Goal: Task Accomplishment & Management: Manage account settings

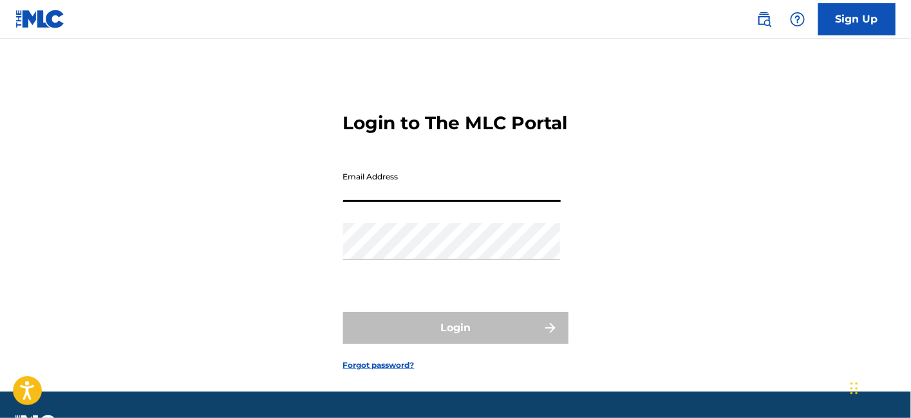
click at [426, 202] on input "Email Address" at bounding box center [452, 183] width 218 height 37
type input "[EMAIL_ADDRESS][DOMAIN_NAME]"
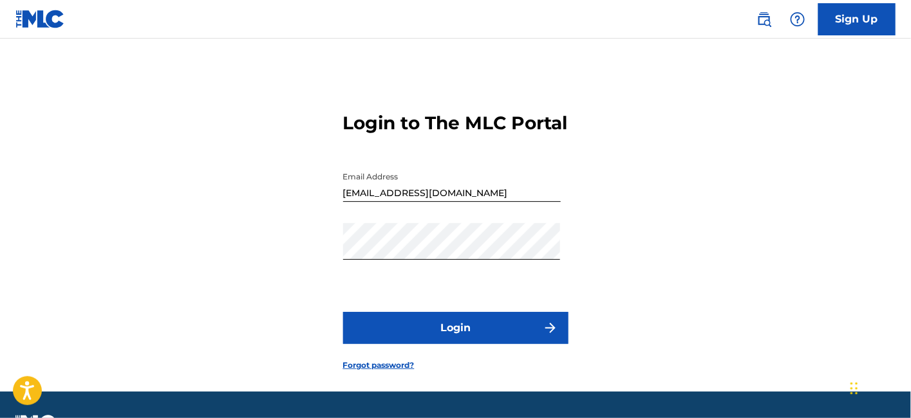
click at [402, 344] on button "Login" at bounding box center [455, 328] width 225 height 32
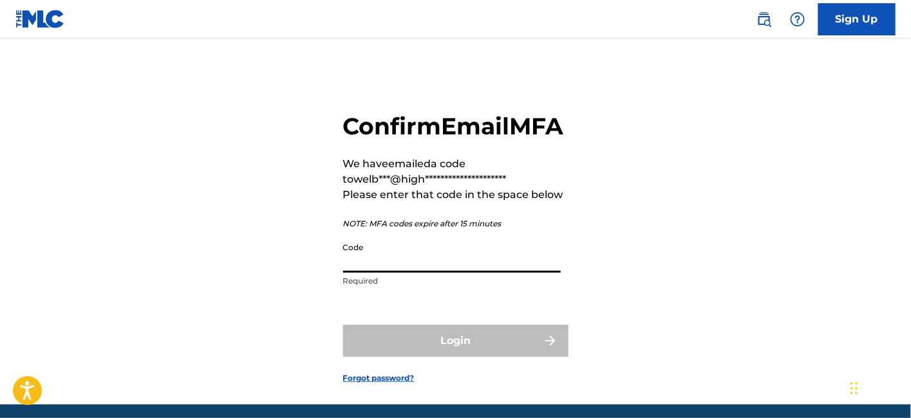
click at [393, 273] on input "Code" at bounding box center [452, 254] width 218 height 37
paste input "847310"
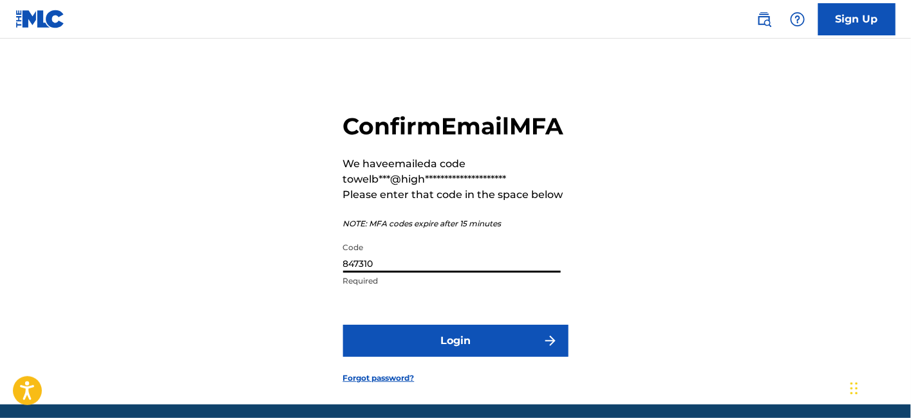
type input "847310"
click at [391, 357] on button "Login" at bounding box center [455, 341] width 225 height 32
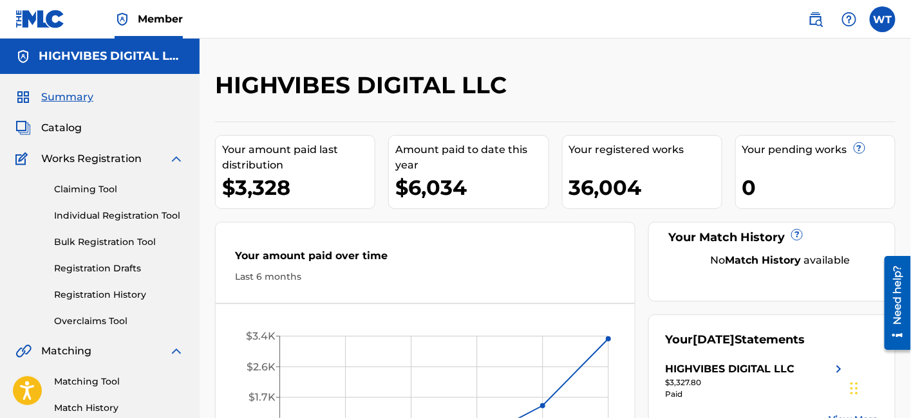
click at [111, 319] on link "Overclaims Tool" at bounding box center [119, 322] width 130 height 14
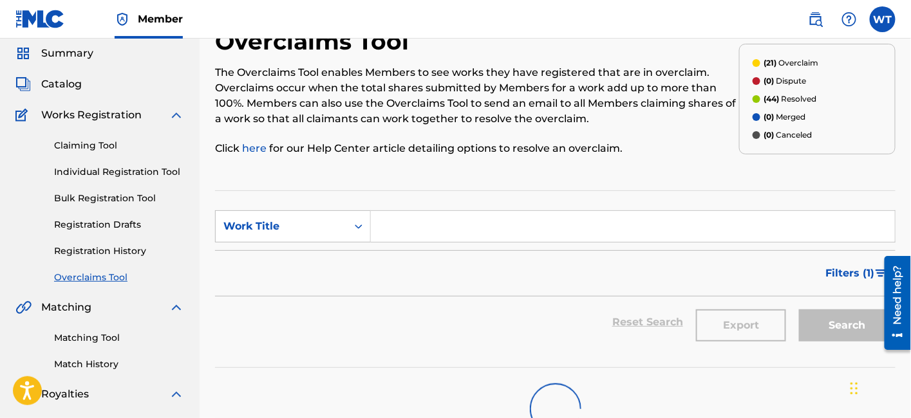
scroll to position [45, 0]
click at [110, 254] on link "Registration History" at bounding box center [119, 250] width 130 height 14
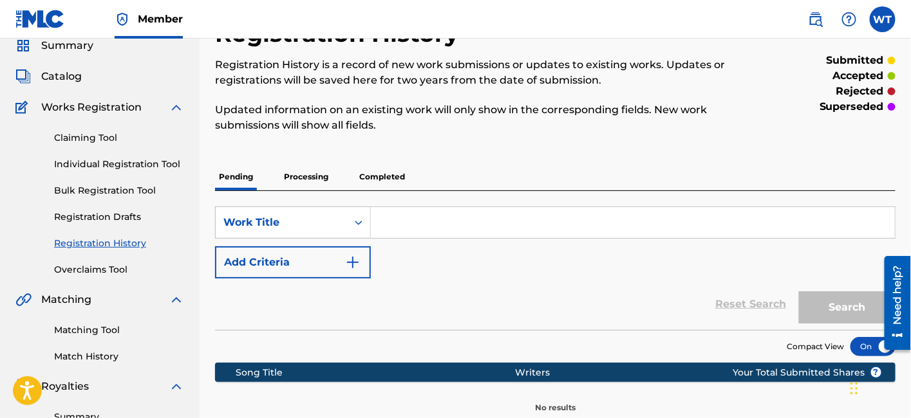
scroll to position [61, 0]
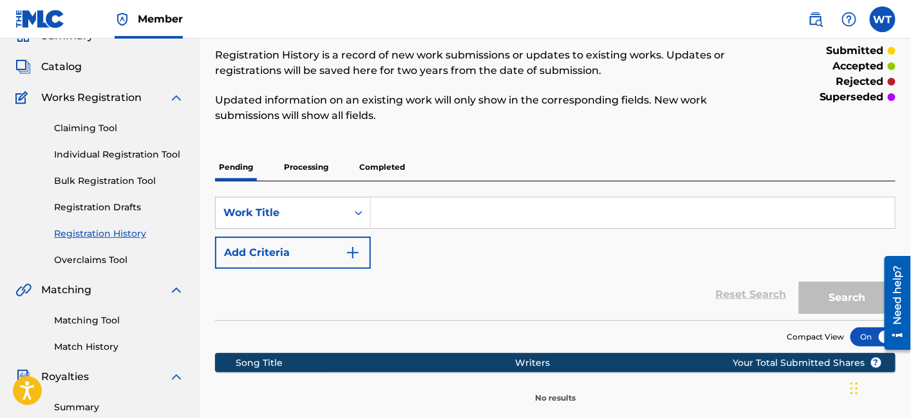
click at [300, 165] on p "Processing" at bounding box center [306, 167] width 52 height 27
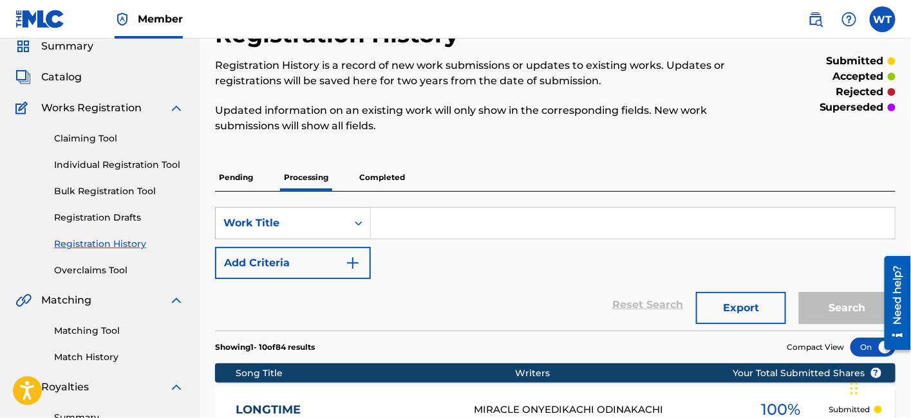
scroll to position [53, 0]
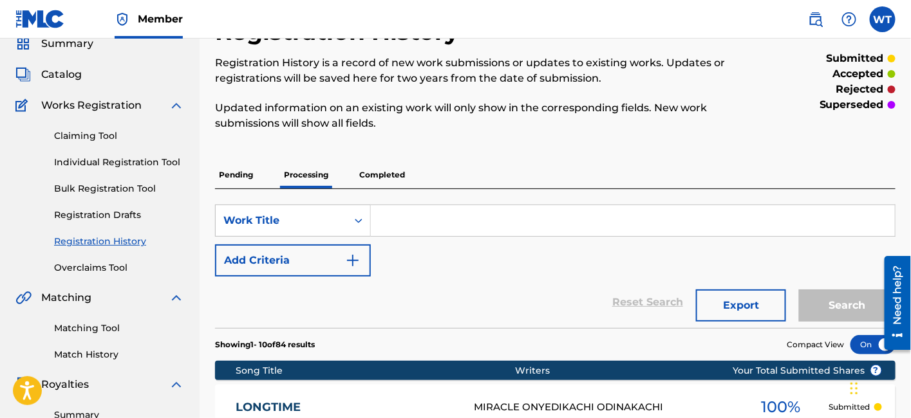
click at [97, 265] on link "Overclaims Tool" at bounding box center [119, 268] width 130 height 14
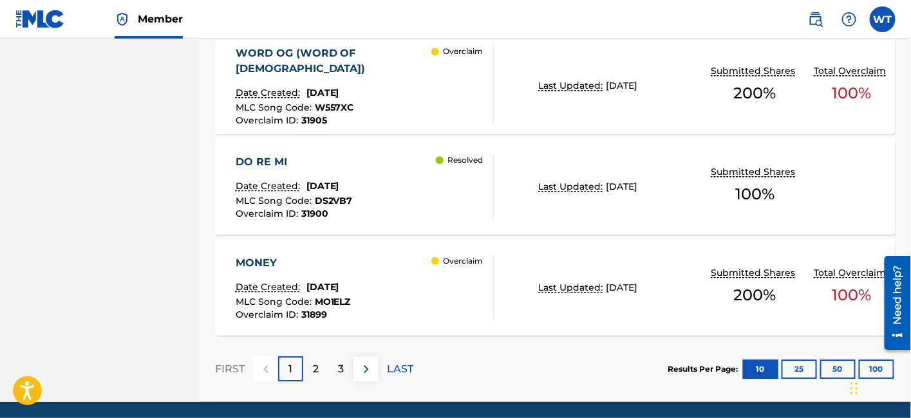
scroll to position [1208, 0]
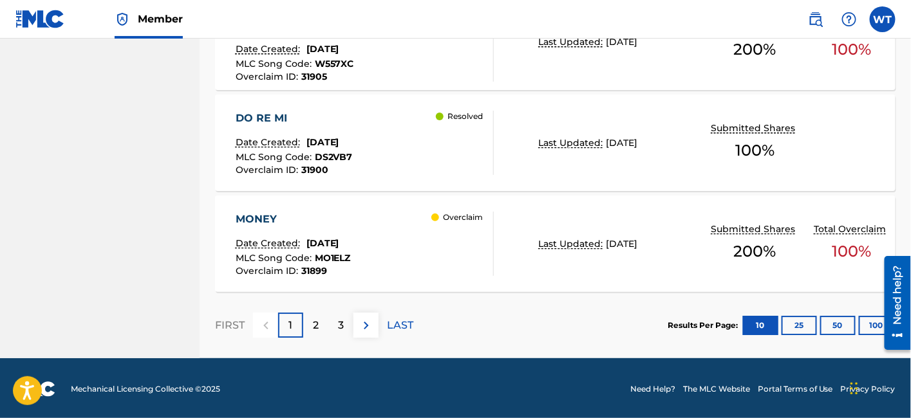
click at [318, 323] on p "2" at bounding box center [316, 325] width 6 height 15
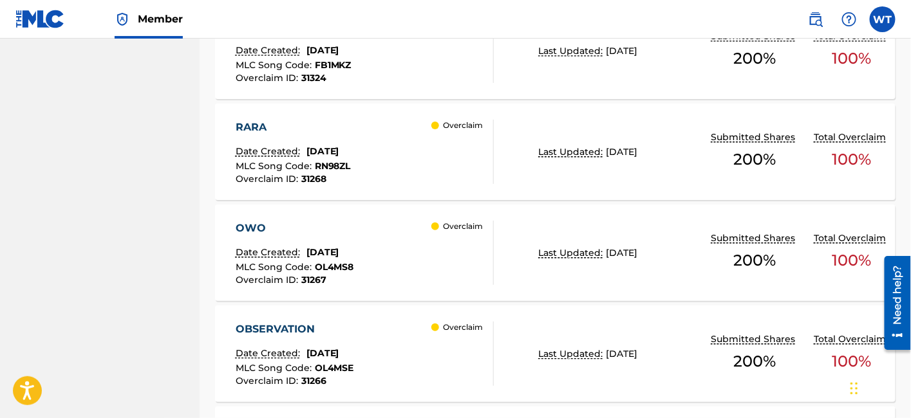
scroll to position [1065, 0]
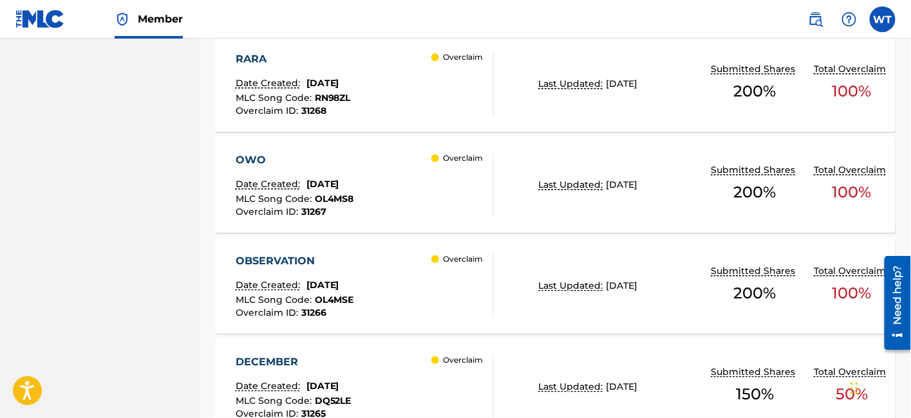
click at [383, 169] on div "OWO Date Created: [DATE] MLC Song Code : OL4MS8 Overclaim ID : 31267 Overclaim" at bounding box center [365, 185] width 259 height 64
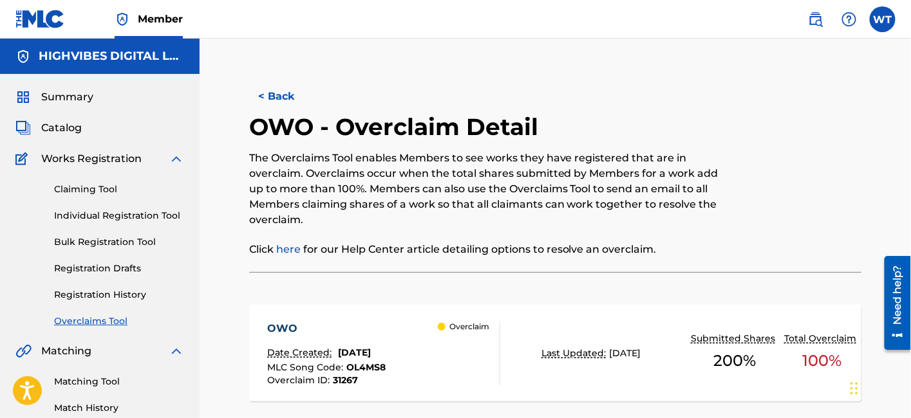
click at [285, 97] on button "< Back" at bounding box center [287, 96] width 77 height 32
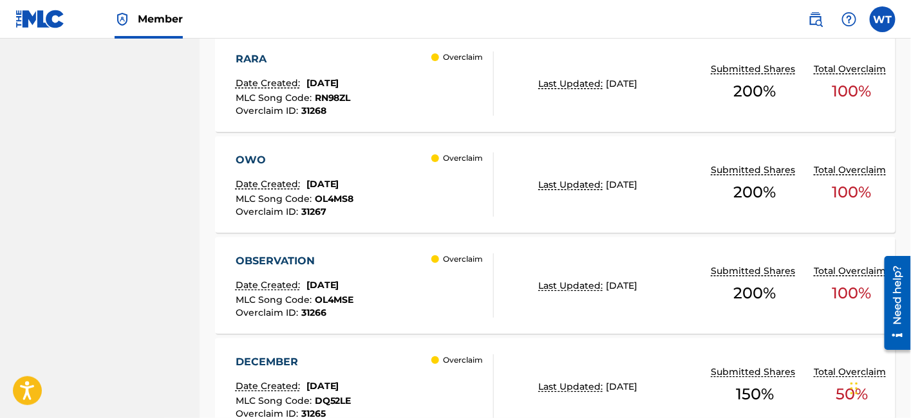
scroll to position [1137, 0]
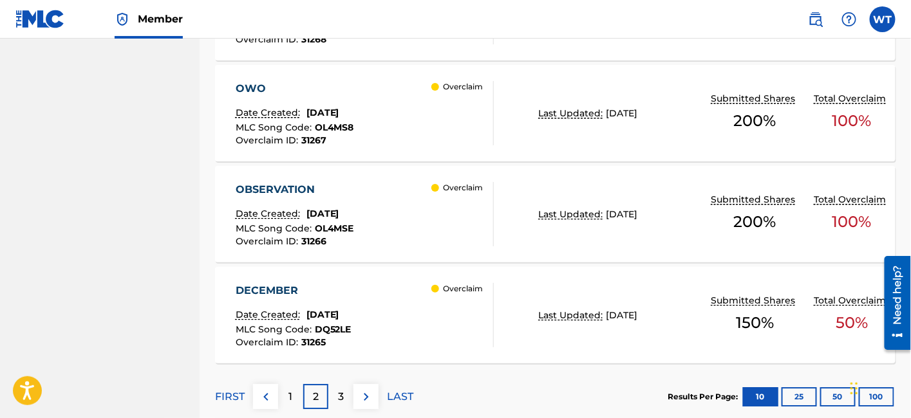
click at [415, 209] on div "OBSERVATION Date Created: [DATE] MLC Song Code : OL4MSE Overclaim ID : 31266 Ov…" at bounding box center [365, 214] width 259 height 64
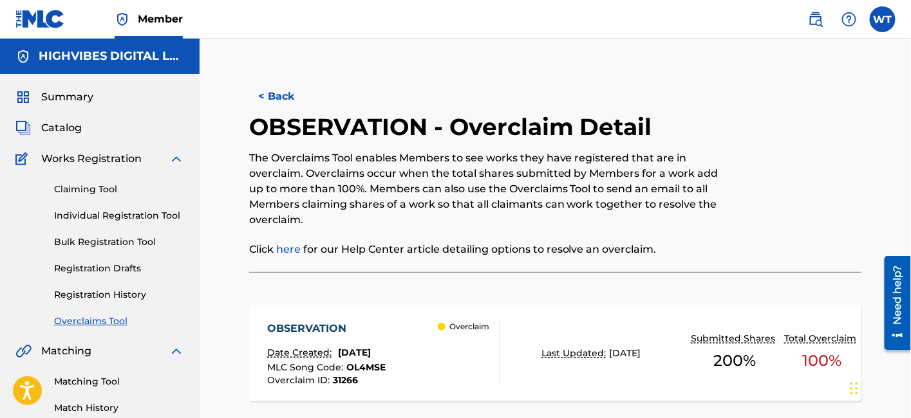
click at [273, 88] on button "< Back" at bounding box center [287, 96] width 77 height 32
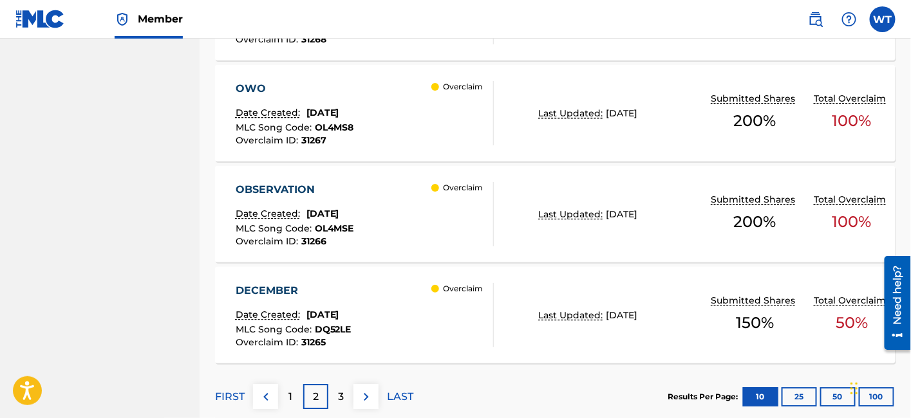
scroll to position [1208, 0]
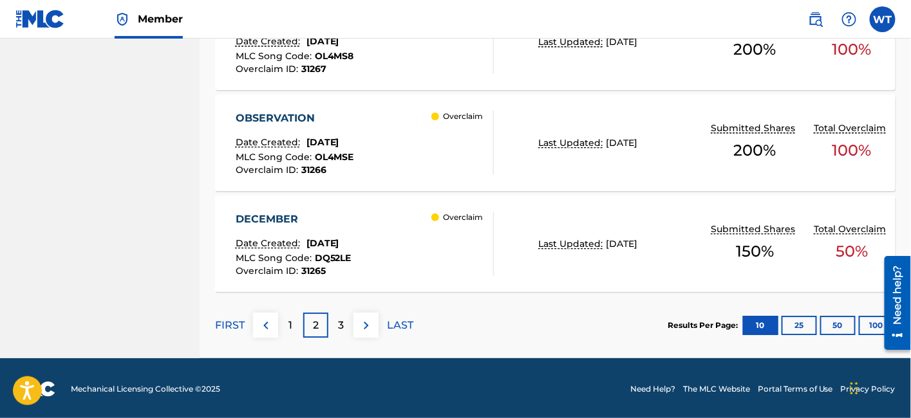
click at [397, 214] on div "DECEMBER Date Created: [DATE] MLC Song Code : DQ52LE Overclaim ID : 31265 Overc…" at bounding box center [365, 244] width 259 height 64
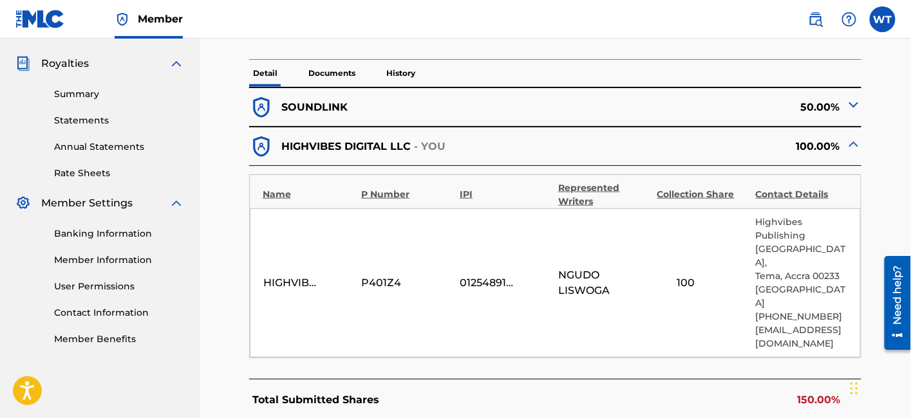
scroll to position [357, 0]
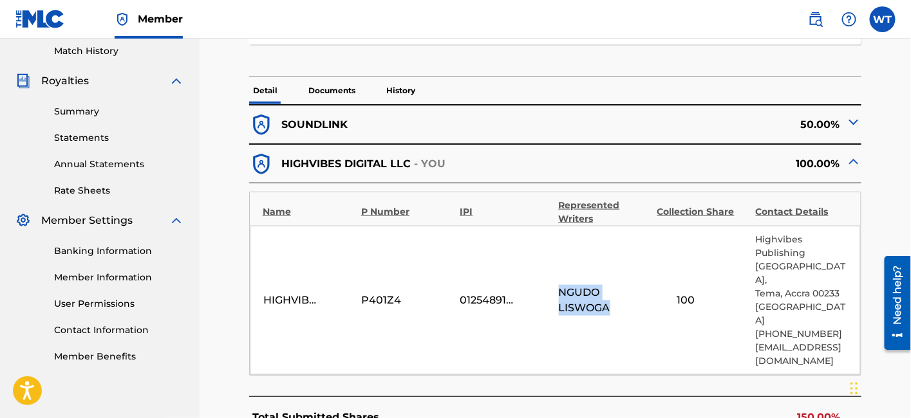
drag, startPoint x: 610, startPoint y: 308, endPoint x: 557, endPoint y: 292, distance: 55.2
click at [557, 292] on div "HIGHVIBES DIGITAL LLC P401Z4 01254891529 NGUDO LISWOGA 100 Highvibes Publishing…" at bounding box center [555, 300] width 611 height 149
copy span "NGUDO LISWOGA"
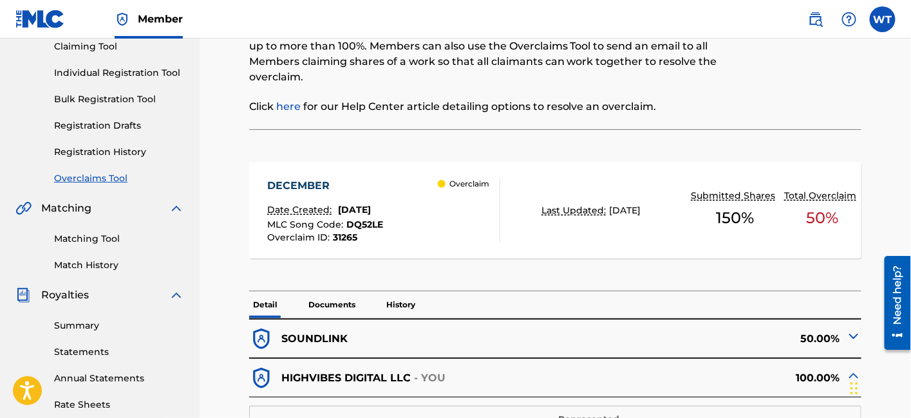
scroll to position [286, 0]
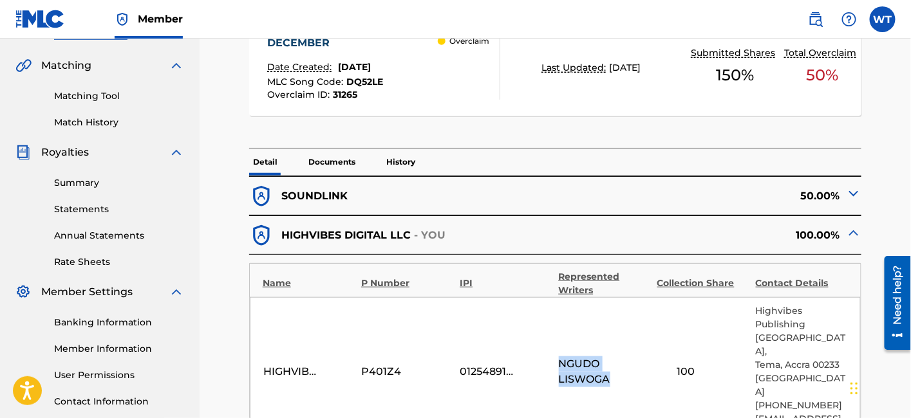
copy span "NGUDO LISWOGA"
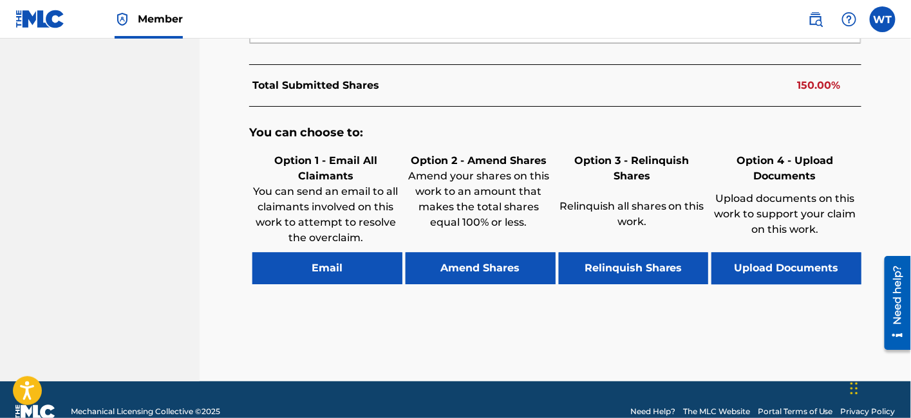
scroll to position [711, 0]
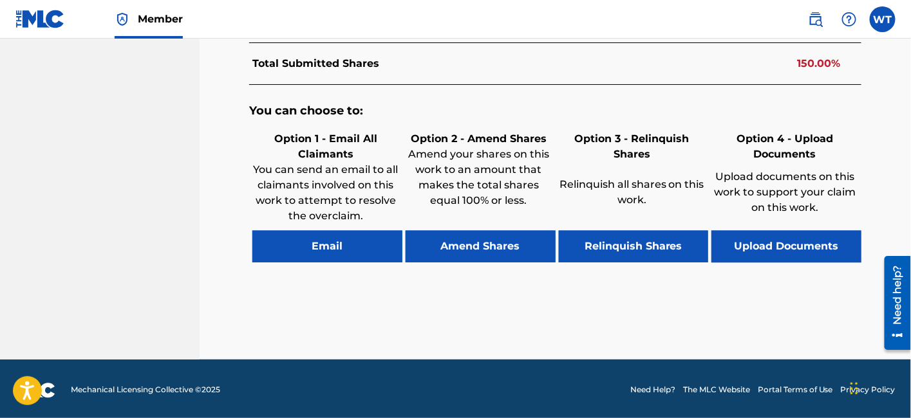
click at [353, 248] on button "Email" at bounding box center [327, 247] width 150 height 32
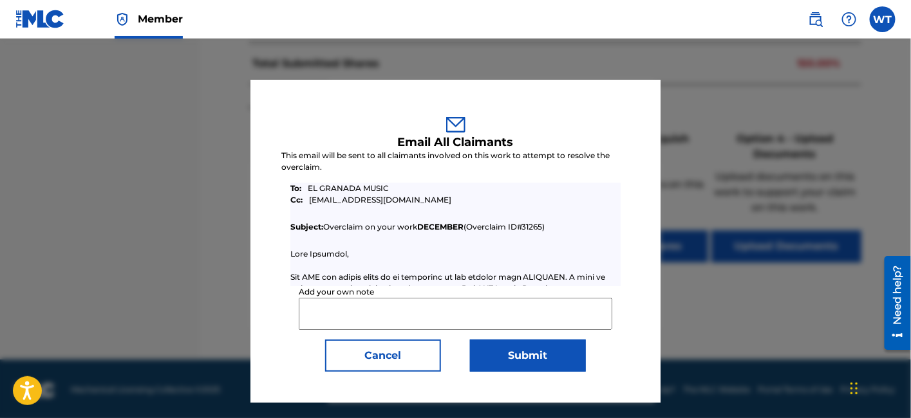
click at [389, 351] on button "Cancel" at bounding box center [383, 356] width 116 height 32
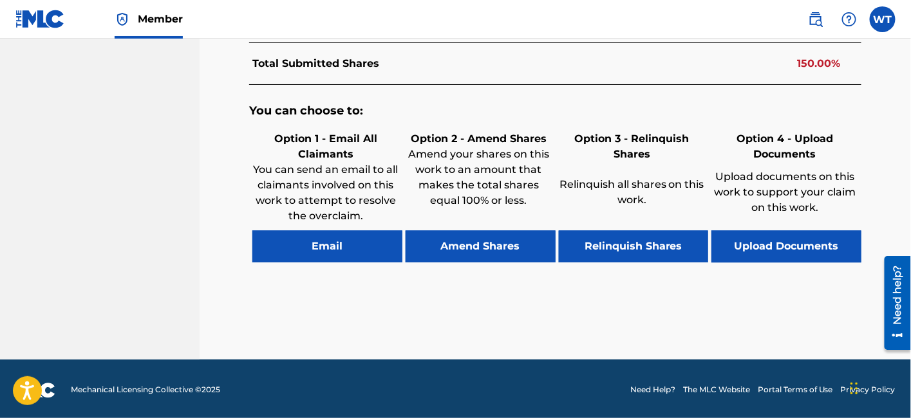
click at [626, 248] on button "Relinquish Shares" at bounding box center [634, 247] width 150 height 32
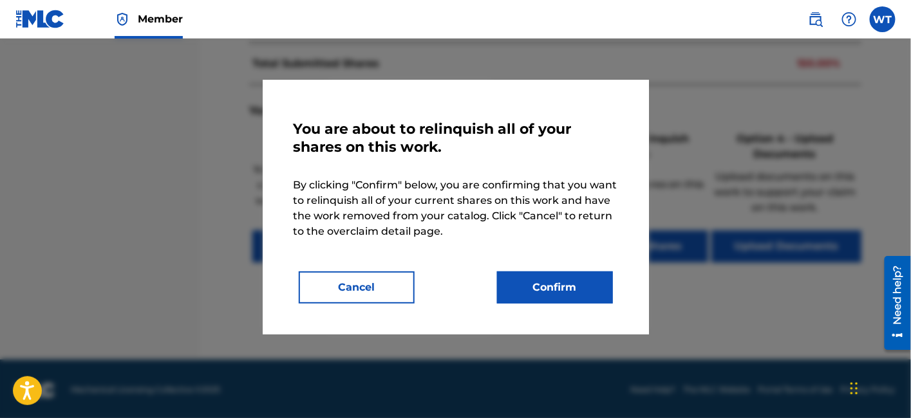
click at [546, 290] on button "Confirm" at bounding box center [555, 288] width 116 height 32
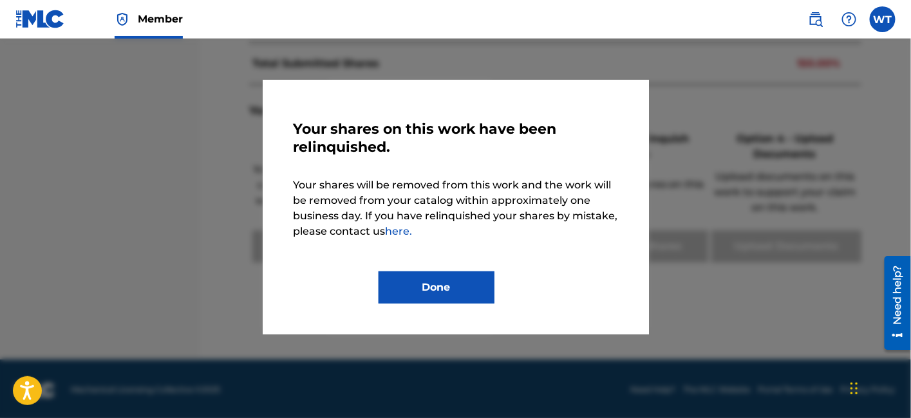
click at [438, 289] on button "Done" at bounding box center [437, 288] width 116 height 32
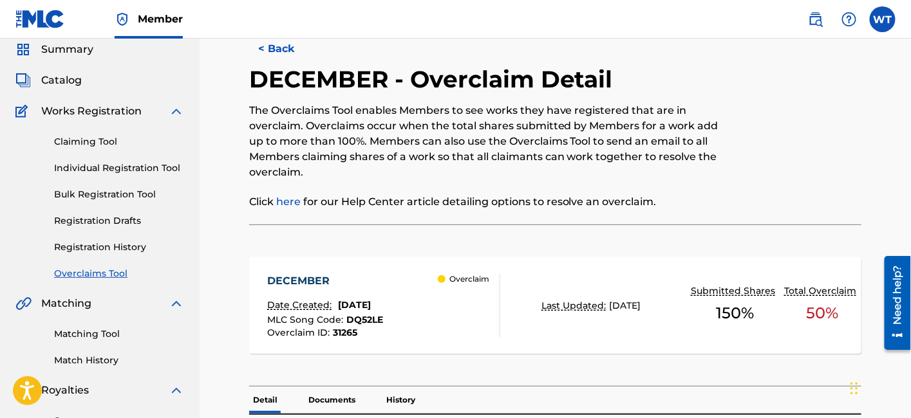
scroll to position [0, 0]
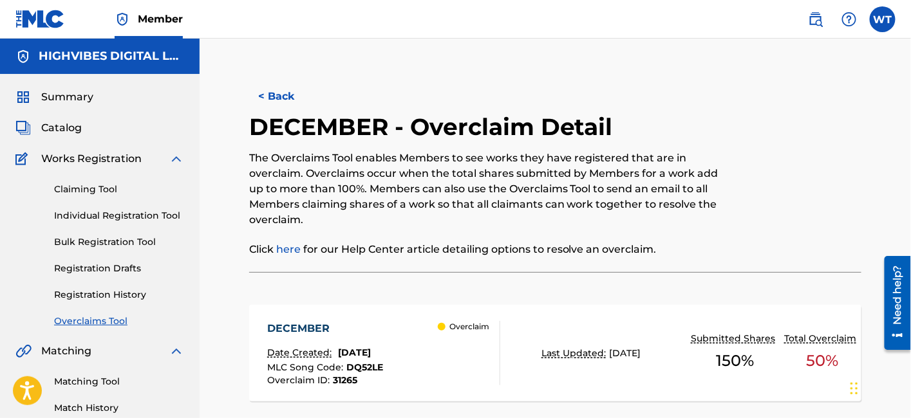
click at [291, 102] on button "< Back" at bounding box center [287, 96] width 77 height 32
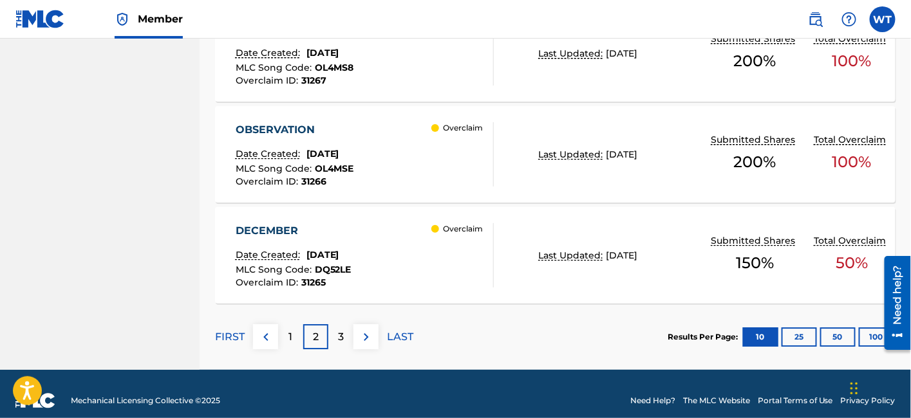
scroll to position [1208, 0]
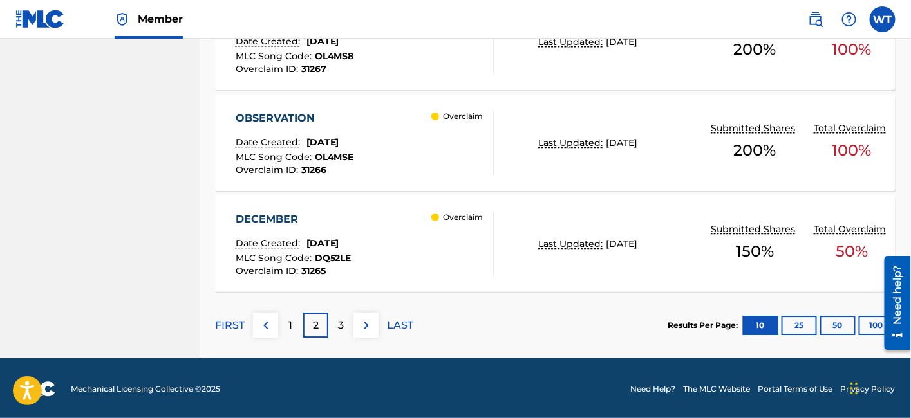
click at [340, 323] on p "3" at bounding box center [341, 325] width 6 height 15
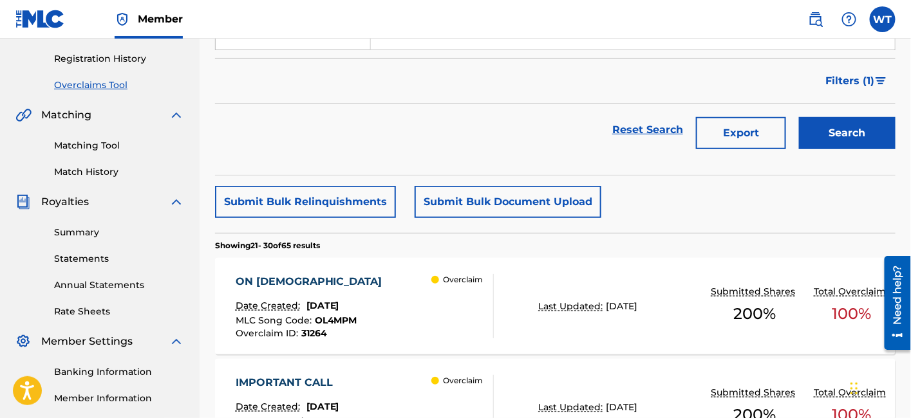
scroll to position [308, 0]
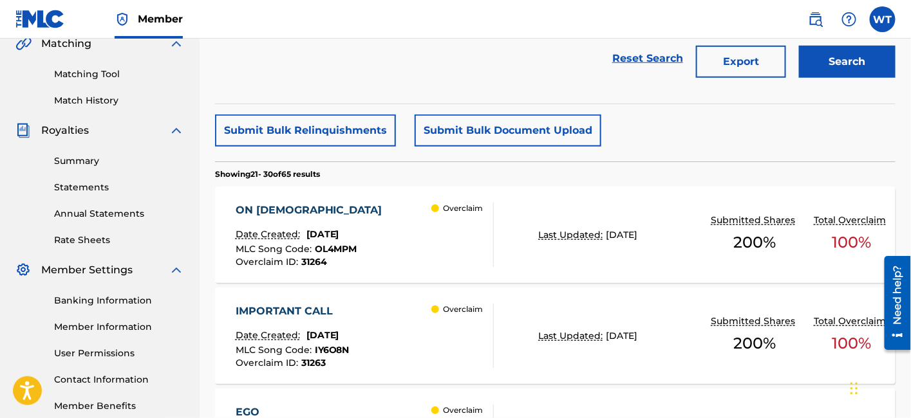
click at [459, 227] on div "Overclaim" at bounding box center [462, 235] width 62 height 64
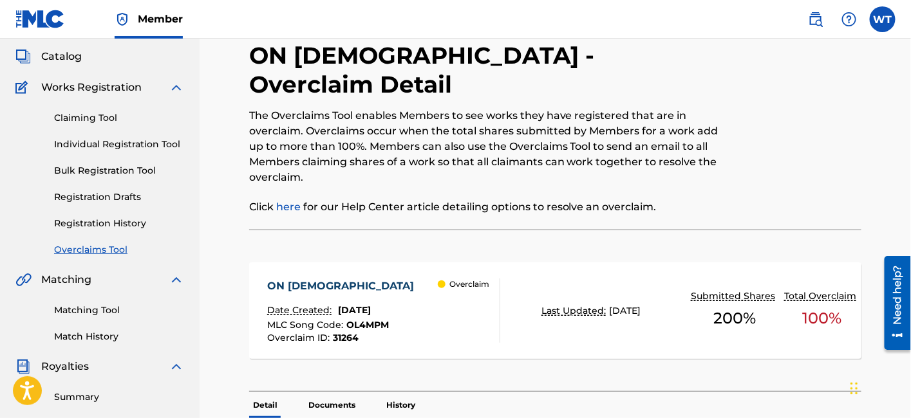
scroll to position [214, 0]
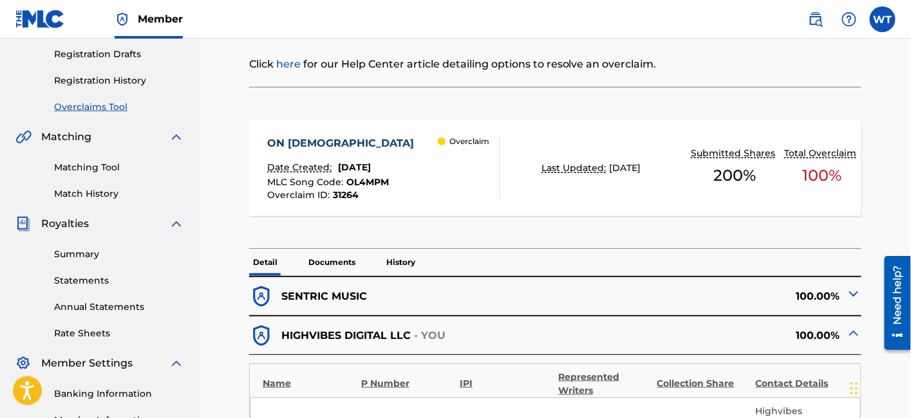
click at [397, 249] on p "History" at bounding box center [400, 262] width 37 height 27
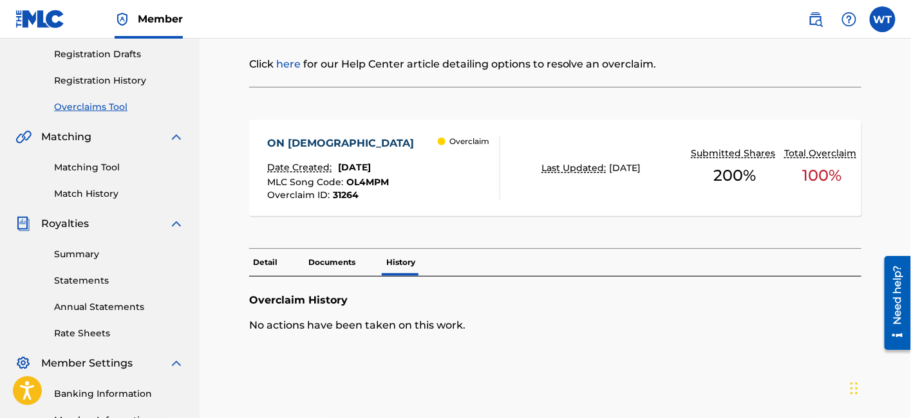
scroll to position [357, 0]
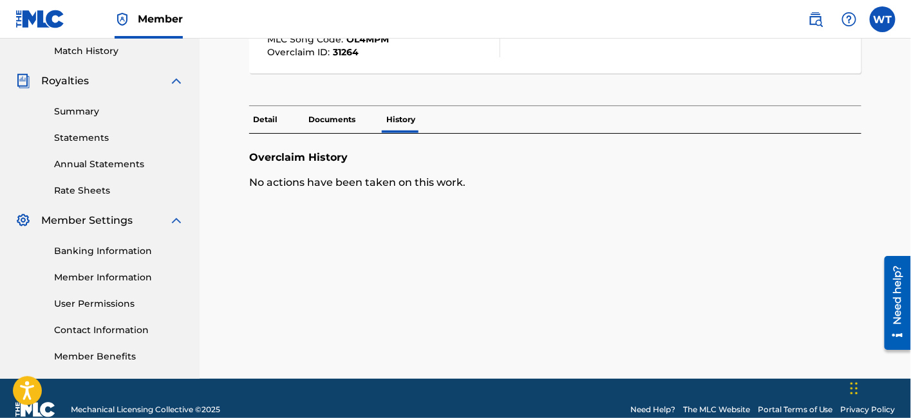
click at [338, 106] on p "Documents" at bounding box center [331, 119] width 55 height 27
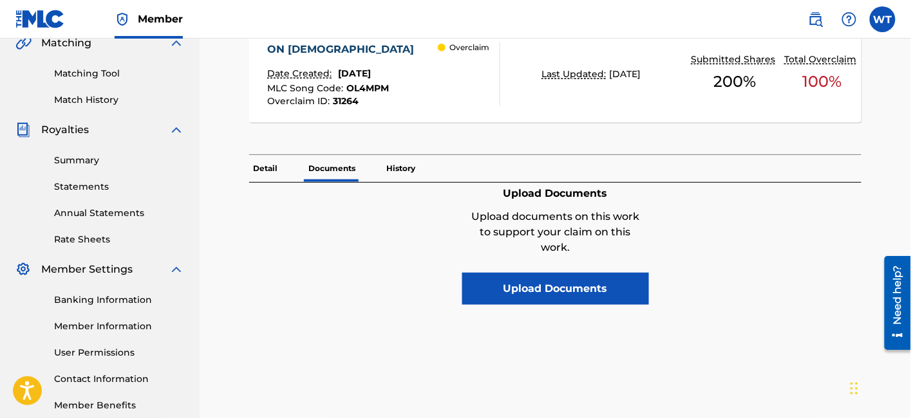
scroll to position [286, 0]
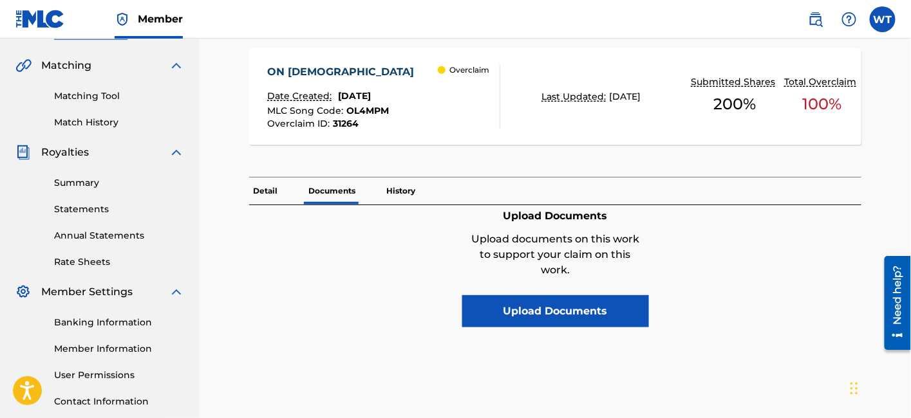
drag, startPoint x: 270, startPoint y: 167, endPoint x: 286, endPoint y: 171, distance: 16.4
click at [270, 178] on p "Detail" at bounding box center [265, 191] width 32 height 27
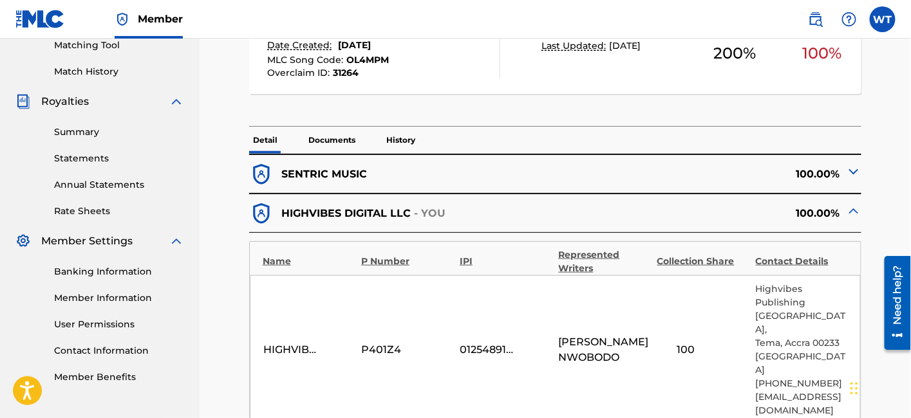
scroll to position [357, 0]
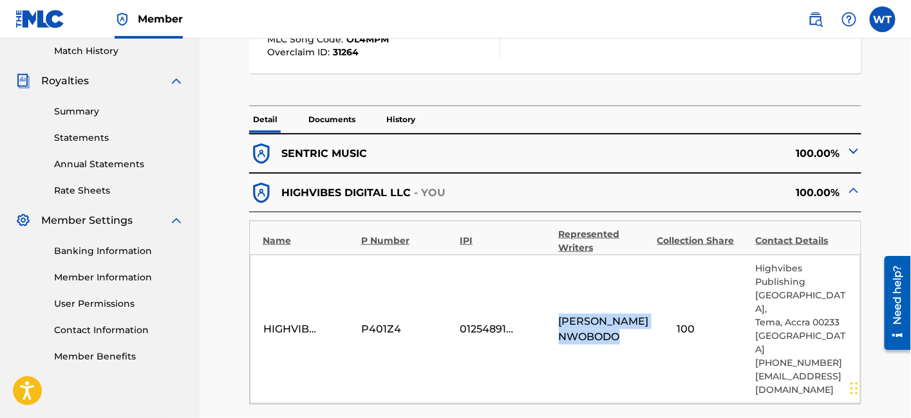
drag, startPoint x: 623, startPoint y: 317, endPoint x: 561, endPoint y: 279, distance: 73.1
click at [561, 314] on span "[PERSON_NAME] [PERSON_NAME]" at bounding box center [605, 329] width 92 height 31
copy span "[PERSON_NAME] [PERSON_NAME]"
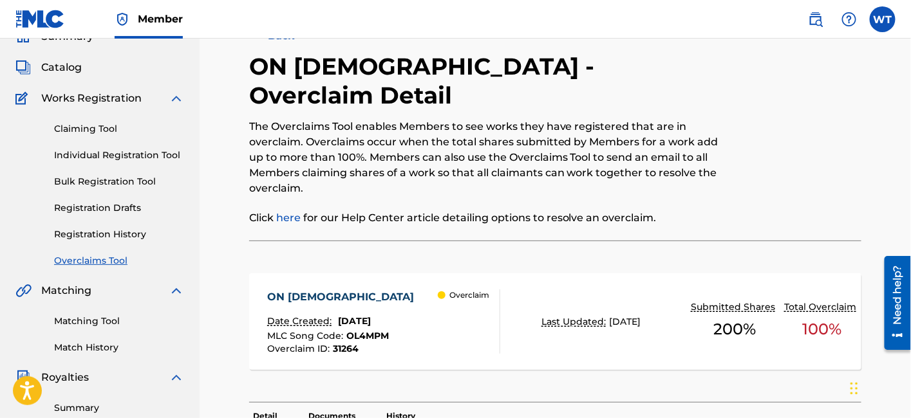
scroll to position [0, 0]
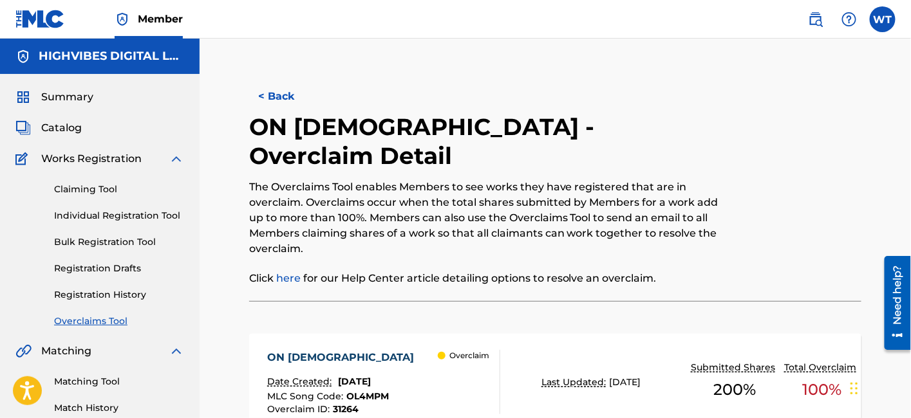
click at [275, 97] on button "< Back" at bounding box center [287, 96] width 77 height 32
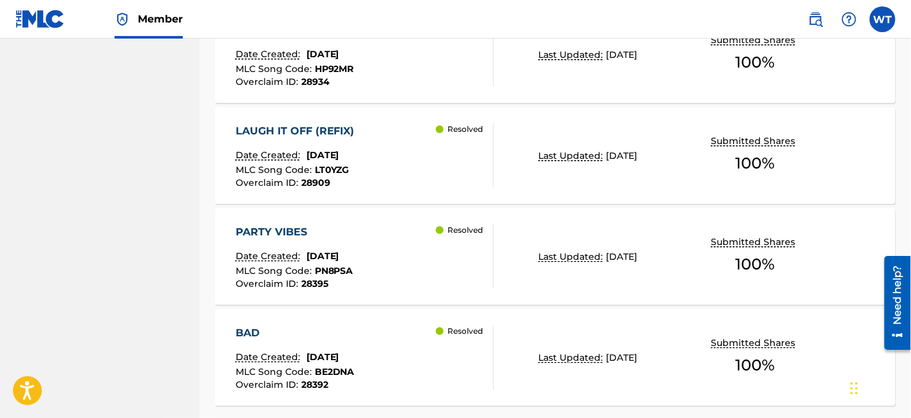
scroll to position [1208, 0]
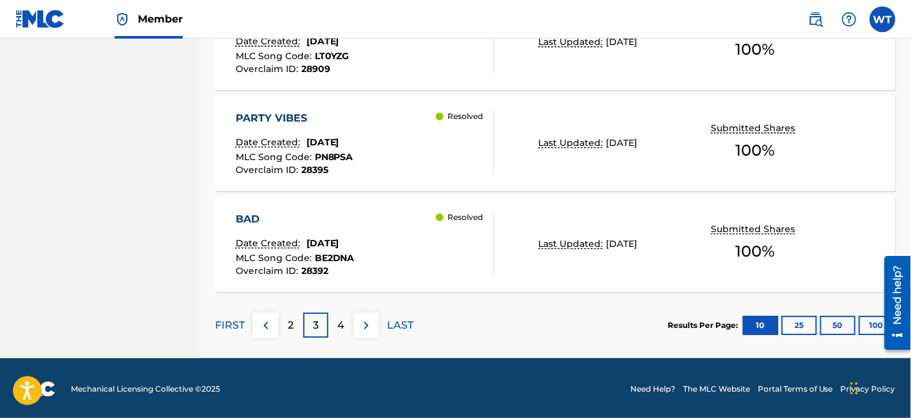
click at [371, 236] on div "BAD Date Created: [DATE] MLC Song Code : BE2DNA Overclaim ID : 28392 Resolved" at bounding box center [365, 244] width 259 height 64
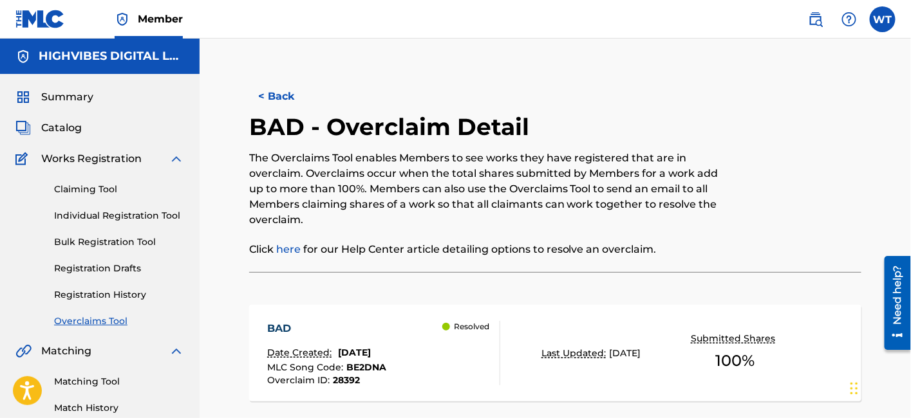
click at [285, 95] on button "< Back" at bounding box center [287, 96] width 77 height 32
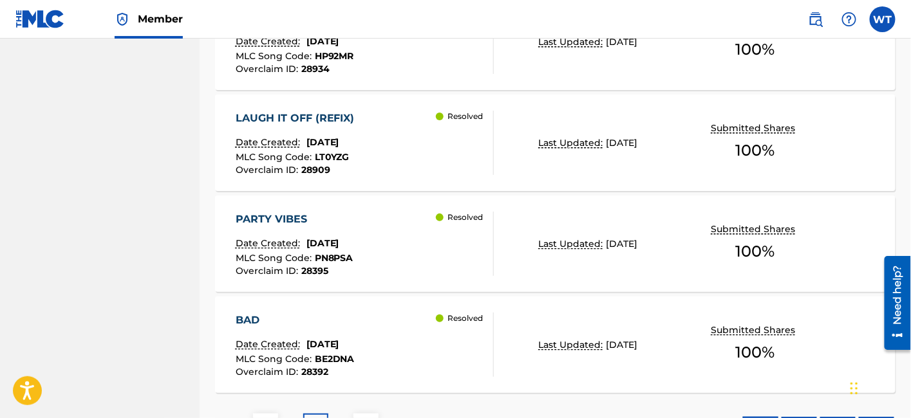
scroll to position [1032, 0]
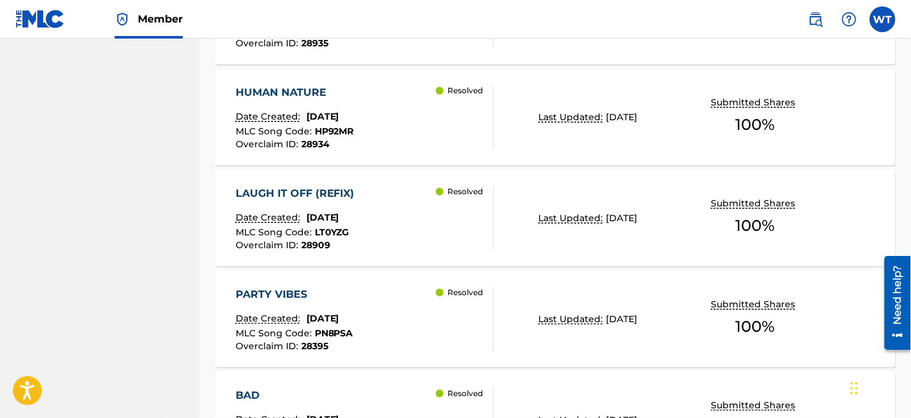
click at [376, 212] on div "LAUGH IT OFF (REFIX) Date Created: [DATE] MLC Song Code : LT0YZG Overclaim ID :…" at bounding box center [365, 218] width 259 height 64
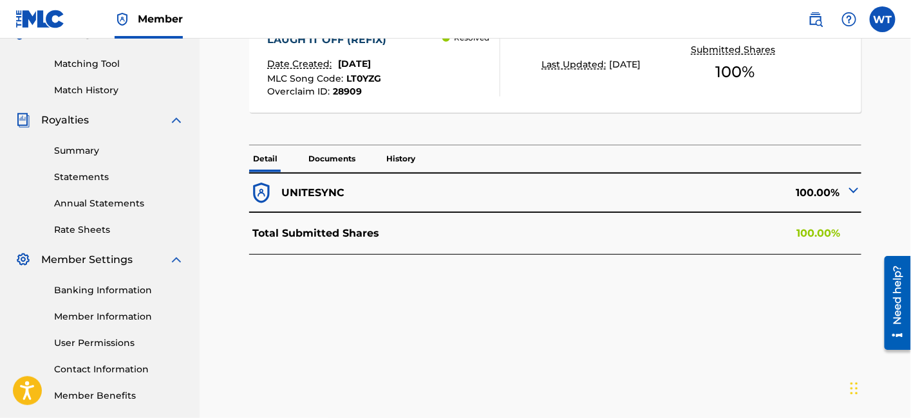
scroll to position [357, 0]
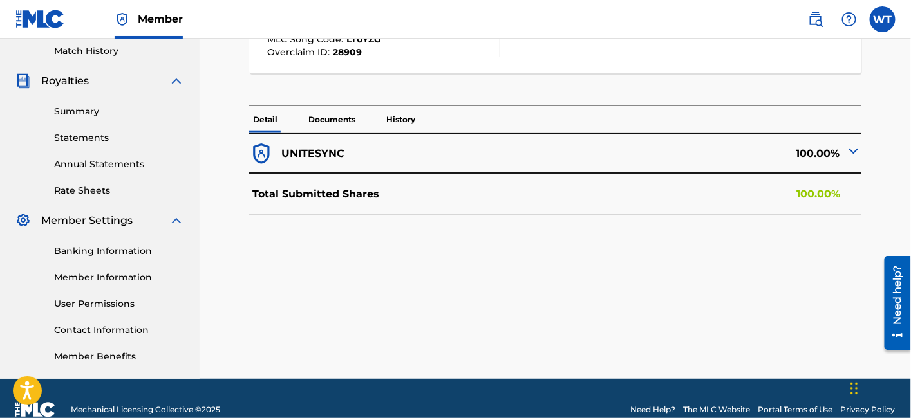
click at [404, 122] on p "History" at bounding box center [400, 119] width 37 height 27
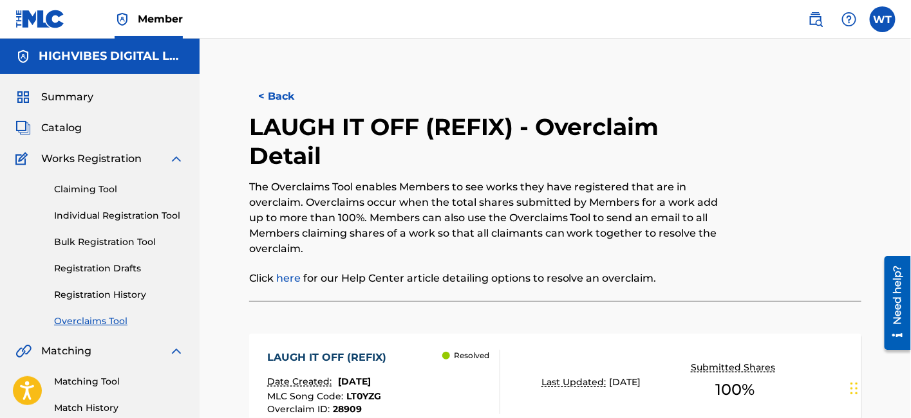
click at [286, 99] on button "< Back" at bounding box center [287, 96] width 77 height 32
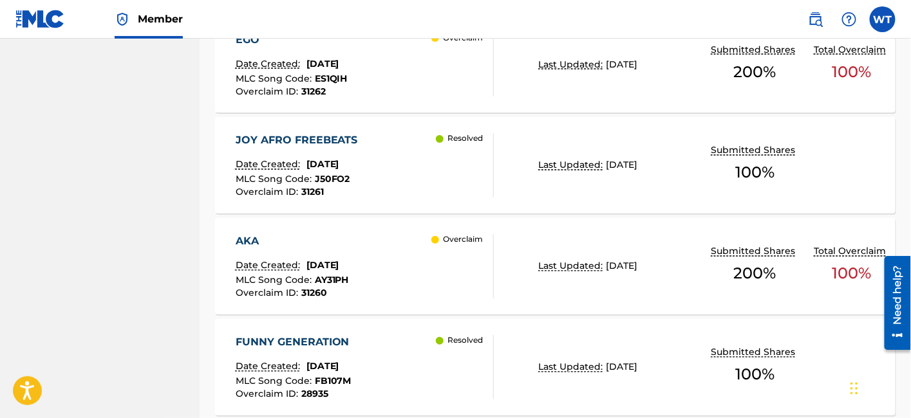
scroll to position [675, 0]
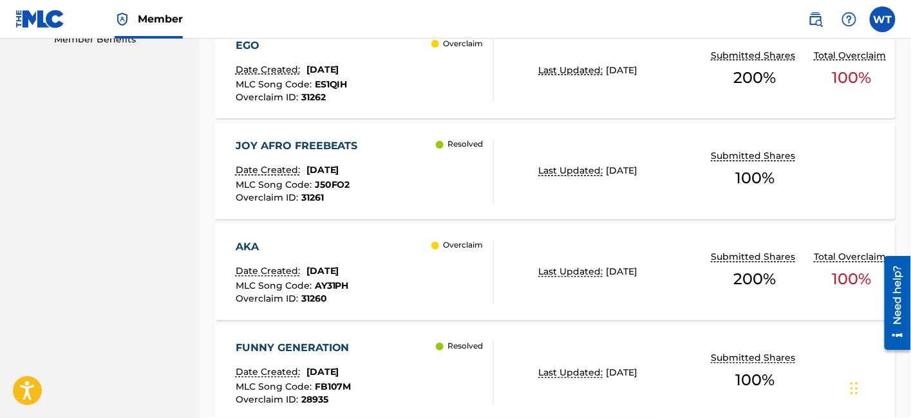
click at [404, 247] on div "AKA Date Created: [DATE] MLC Song Code : AY31PH Overclaim ID : 31260 Overclaim" at bounding box center [365, 272] width 259 height 64
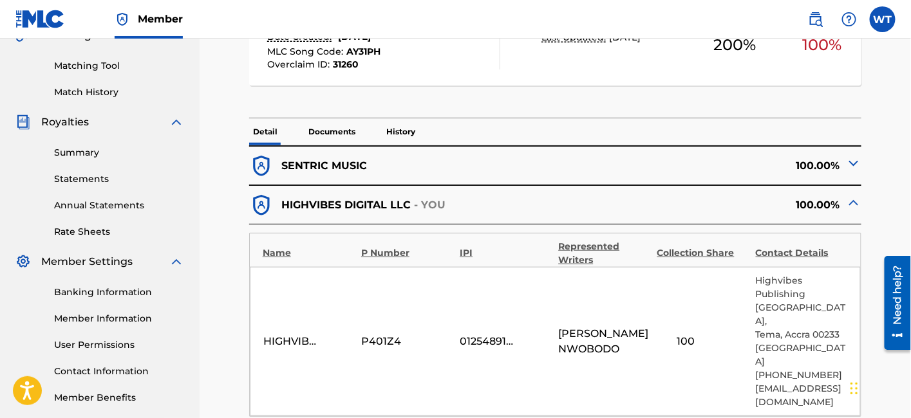
scroll to position [214, 0]
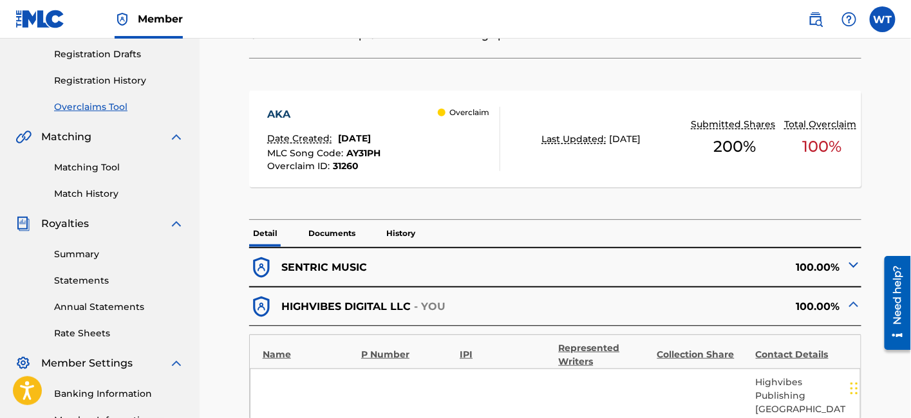
click at [323, 227] on p "Documents" at bounding box center [331, 233] width 55 height 27
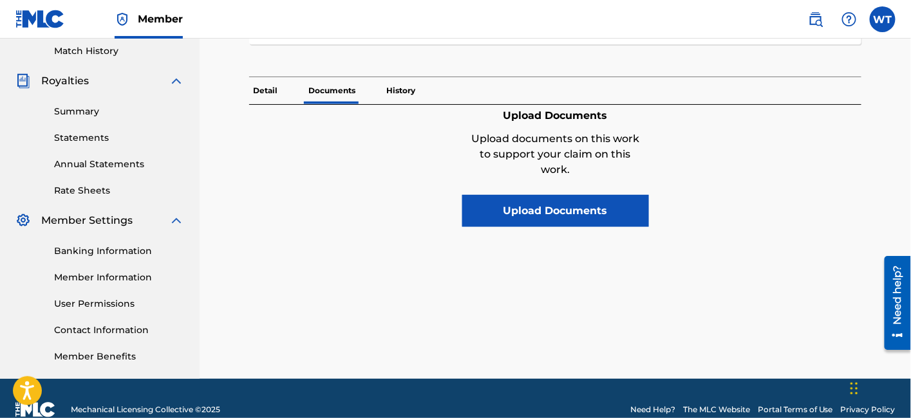
scroll to position [286, 0]
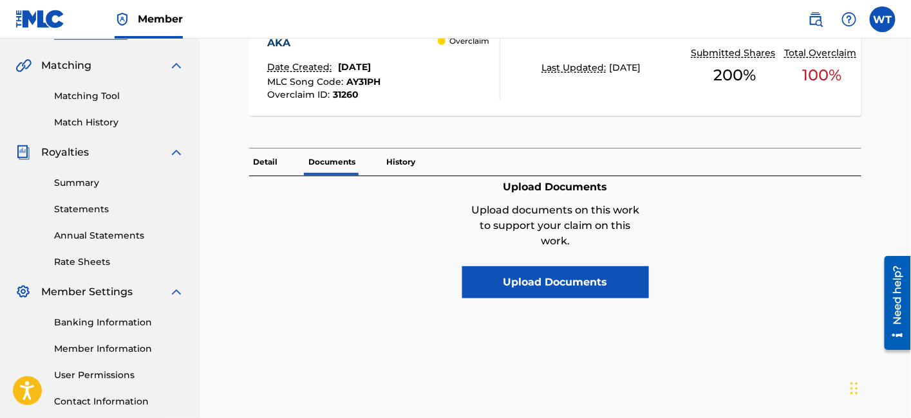
click at [400, 161] on p "History" at bounding box center [400, 162] width 37 height 27
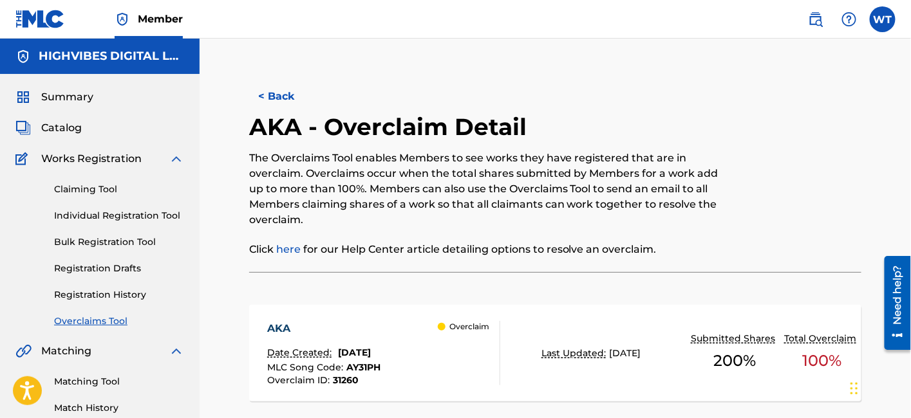
click at [280, 102] on button "< Back" at bounding box center [287, 96] width 77 height 32
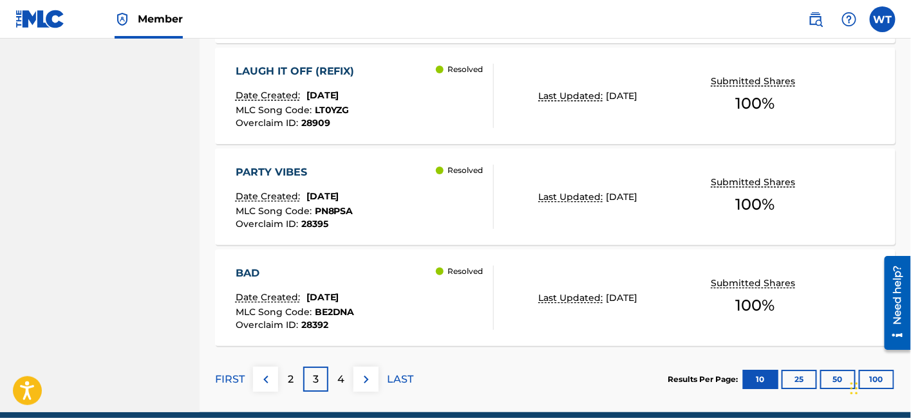
scroll to position [1208, 0]
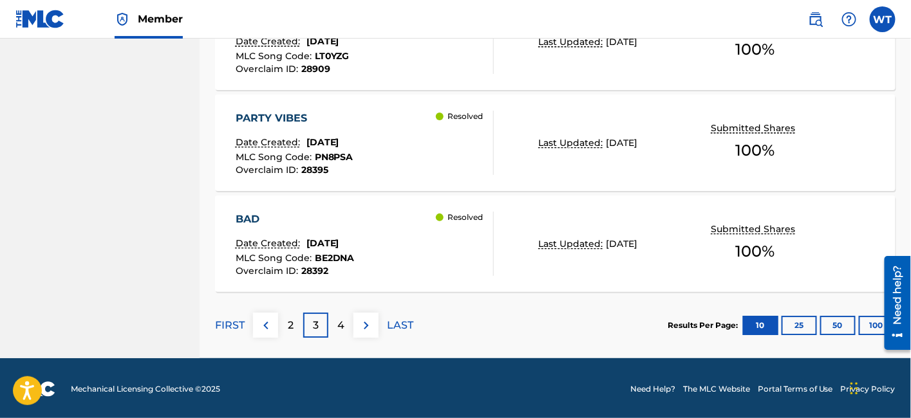
click at [346, 325] on div "4" at bounding box center [340, 325] width 25 height 25
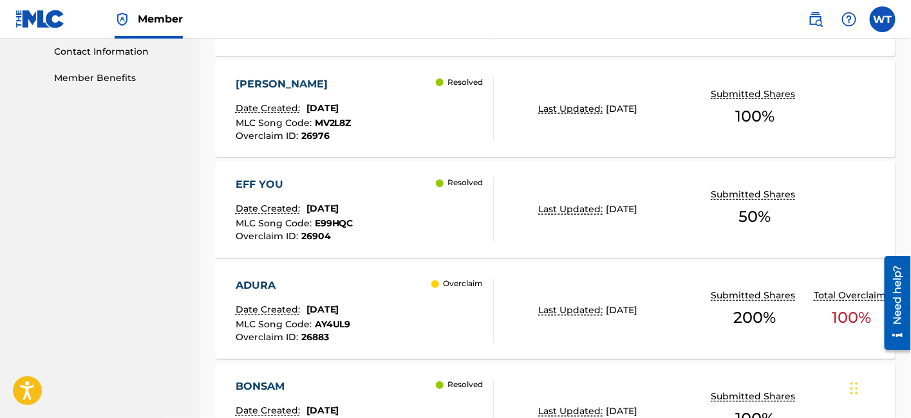
scroll to position [708, 0]
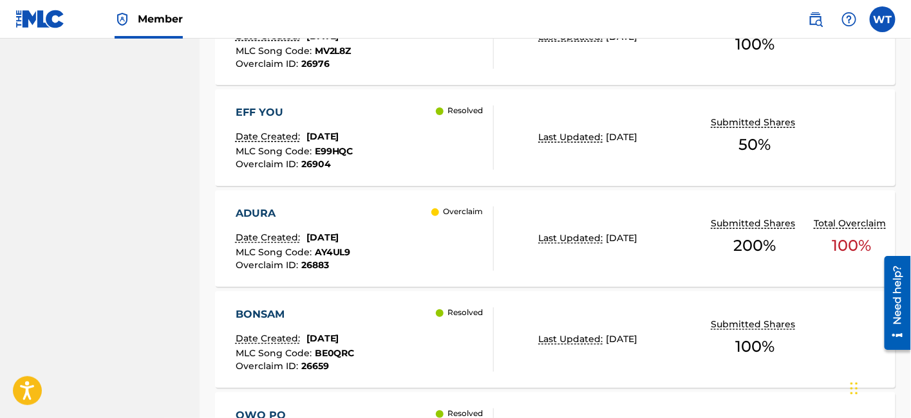
click at [400, 239] on div "ADURA Date Created: [DATE] MLC Song Code : AY4UL9 Overclaim ID : 26883 Overclaim" at bounding box center [365, 239] width 259 height 64
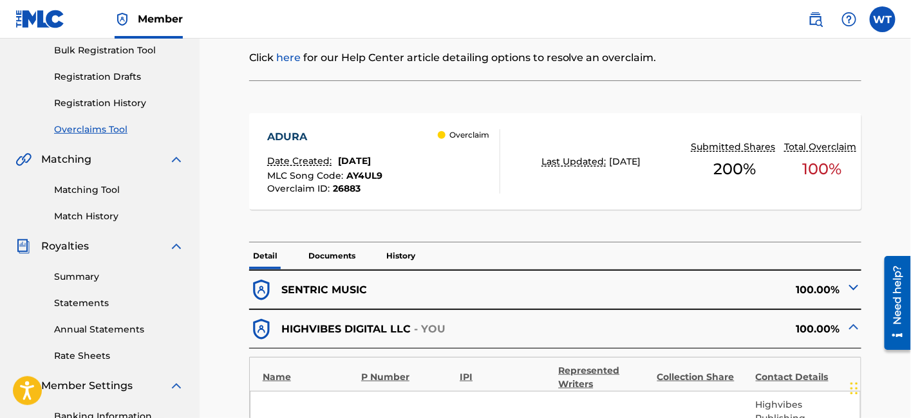
scroll to position [214, 0]
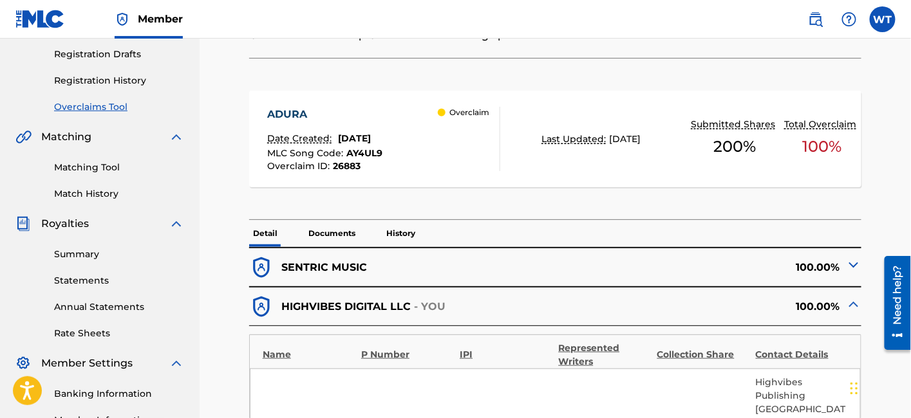
click at [335, 238] on p "Documents" at bounding box center [331, 233] width 55 height 27
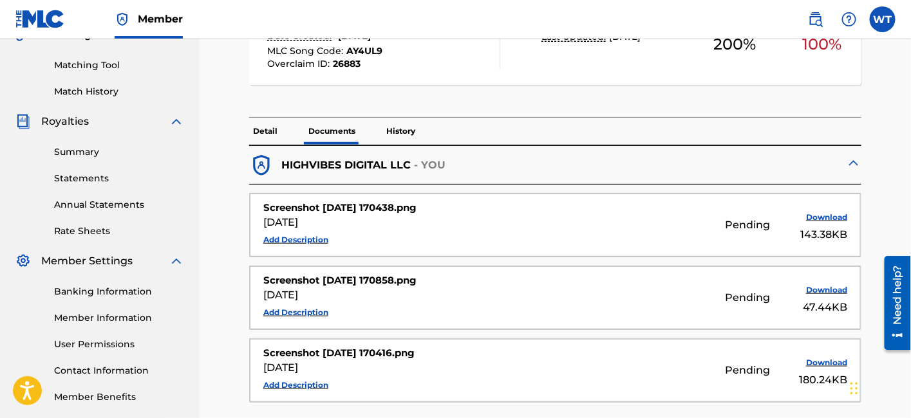
scroll to position [286, 0]
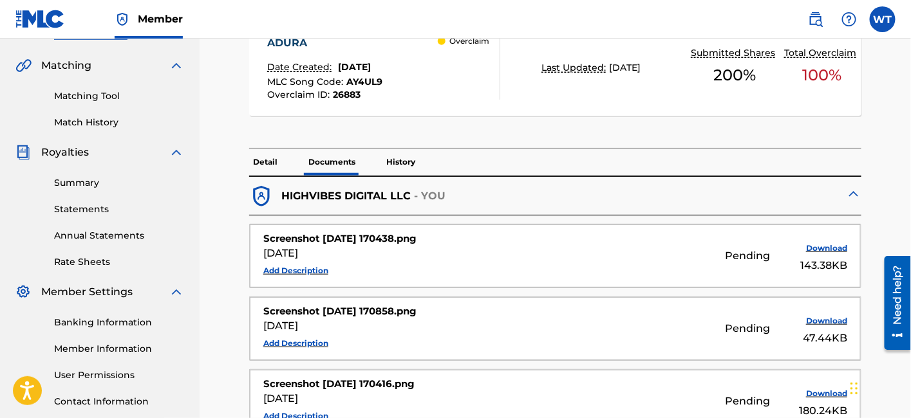
click at [400, 156] on p "History" at bounding box center [400, 162] width 37 height 27
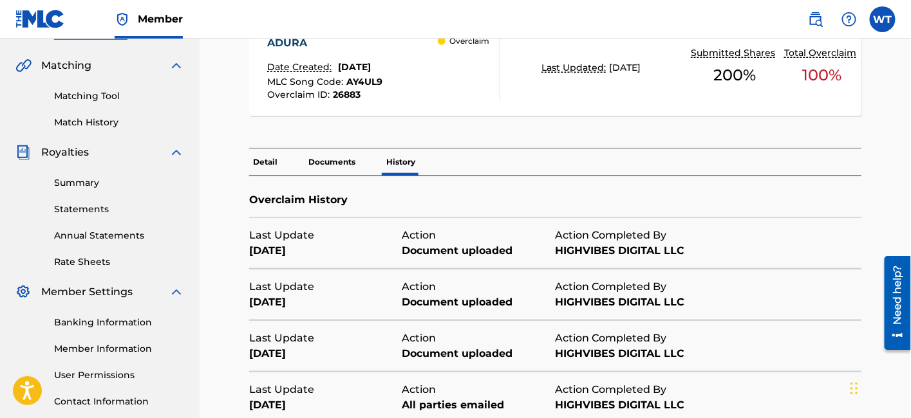
click at [334, 162] on p "Documents" at bounding box center [331, 162] width 55 height 27
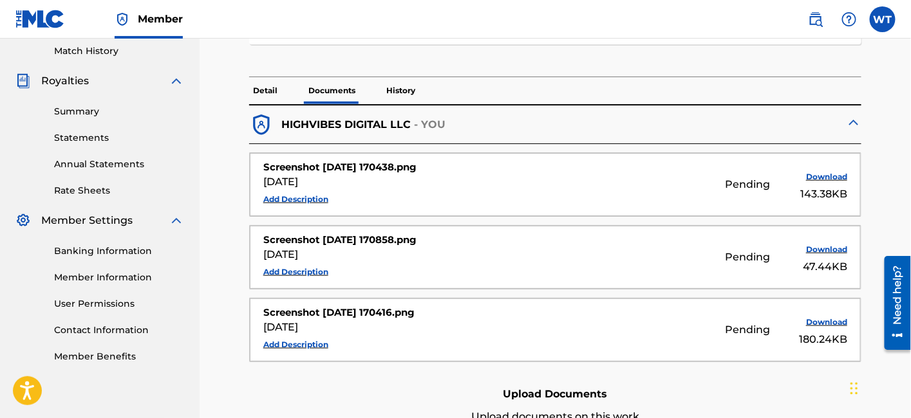
scroll to position [286, 0]
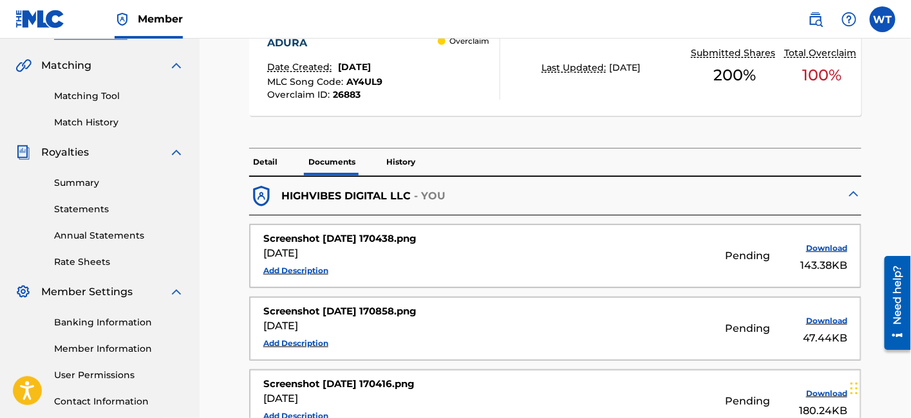
click at [397, 167] on p "History" at bounding box center [400, 162] width 37 height 27
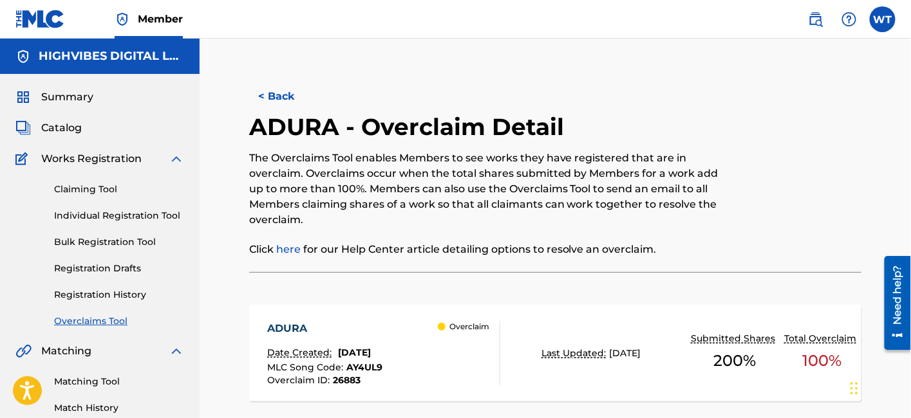
click at [280, 97] on button "< Back" at bounding box center [287, 96] width 77 height 32
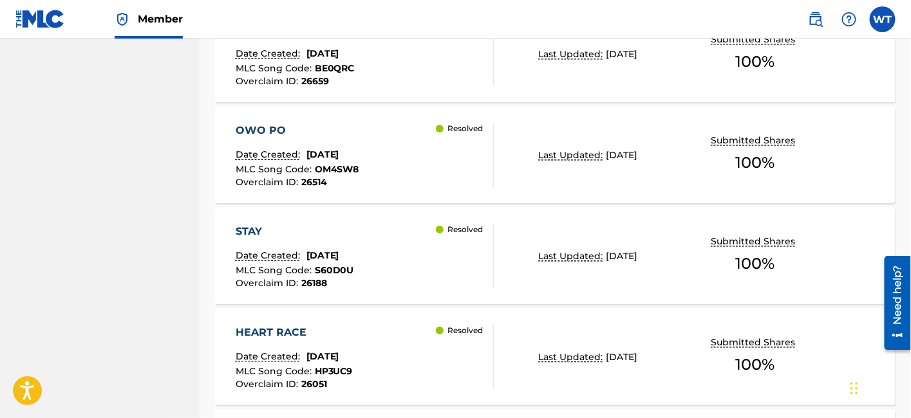
scroll to position [1065, 0]
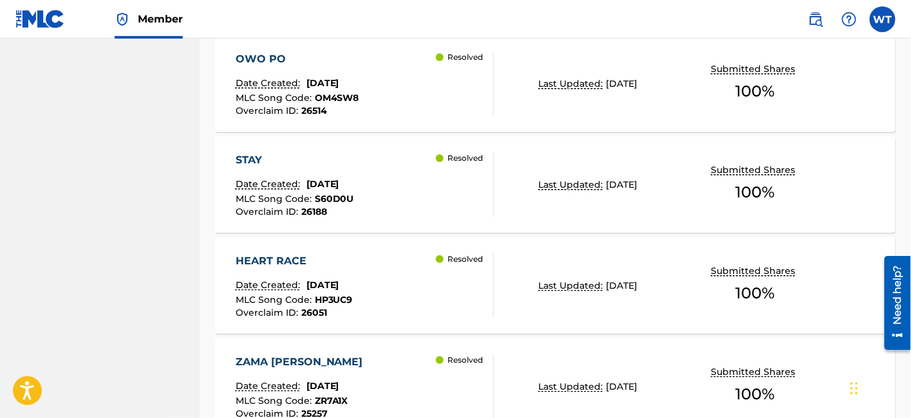
click at [384, 272] on div "HEART RACE Date Created: [DATE] MLC Song Code : HP3UC9 Overclaim ID : 26051 Res…" at bounding box center [365, 286] width 259 height 64
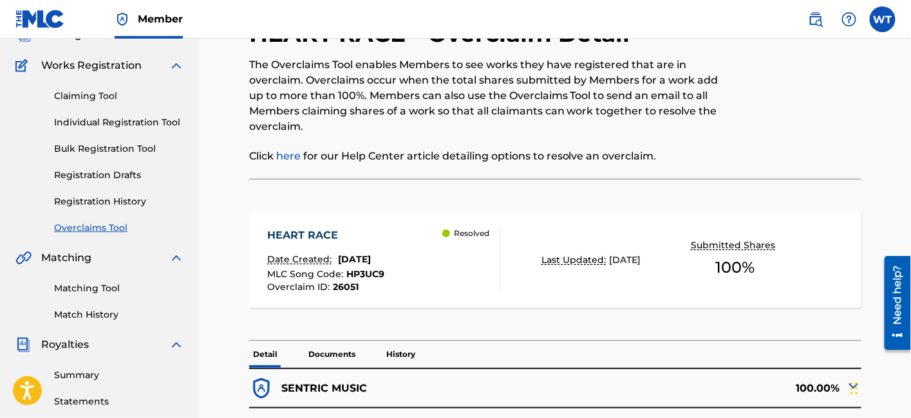
scroll to position [165, 0]
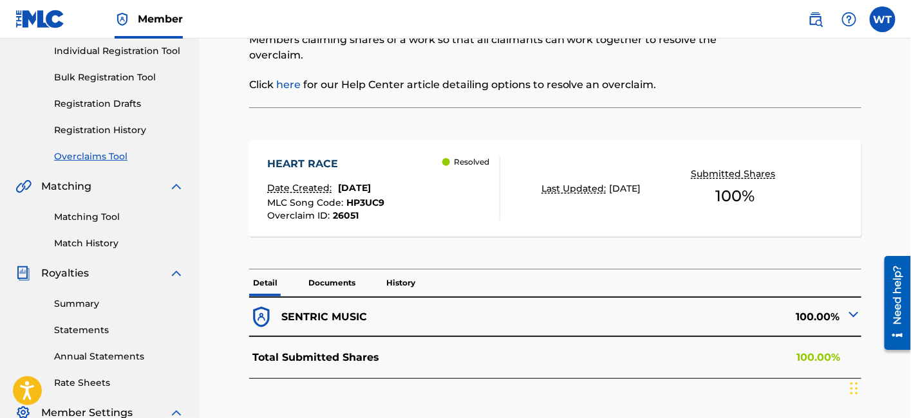
click at [330, 276] on p "Documents" at bounding box center [331, 283] width 55 height 27
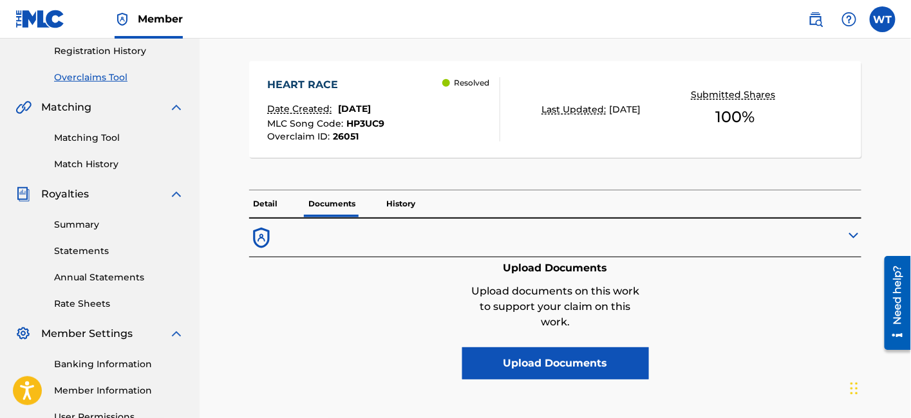
scroll to position [308, 0]
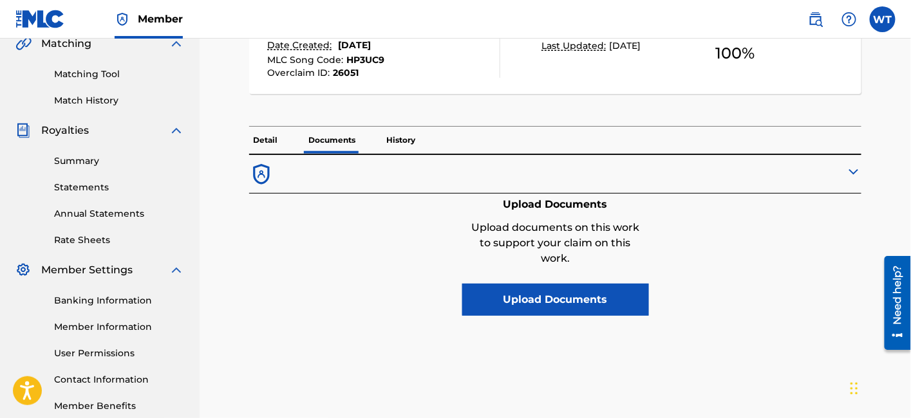
click at [390, 135] on p "History" at bounding box center [400, 140] width 37 height 27
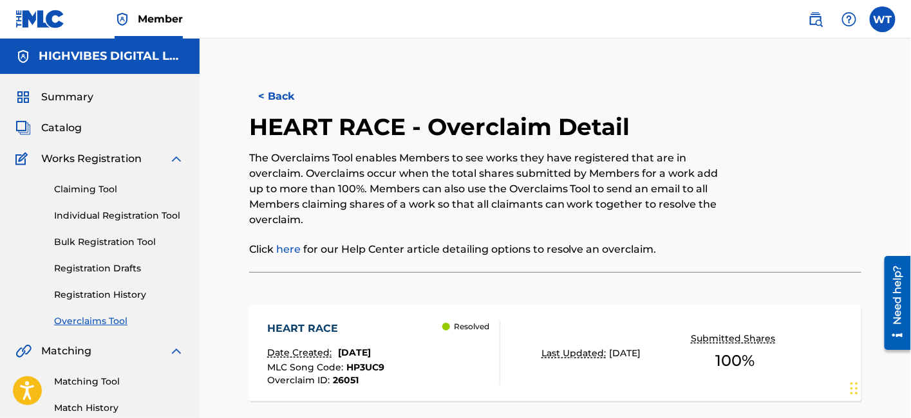
click at [290, 91] on button "< Back" at bounding box center [287, 96] width 77 height 32
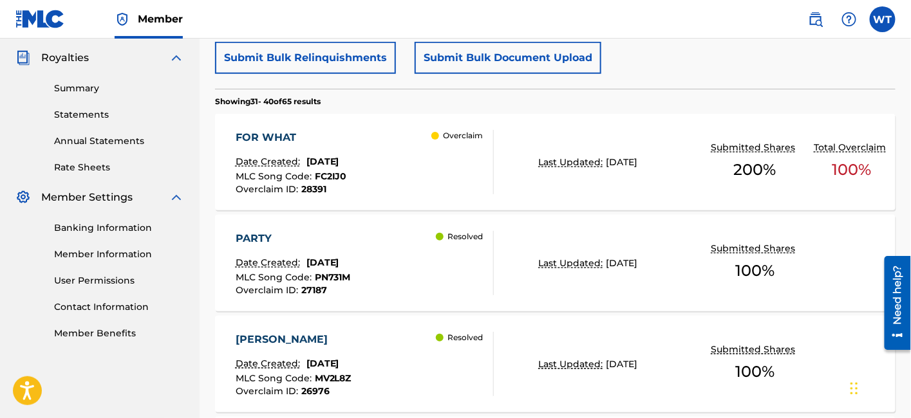
scroll to position [279, 0]
